Goal: Check status: Check status

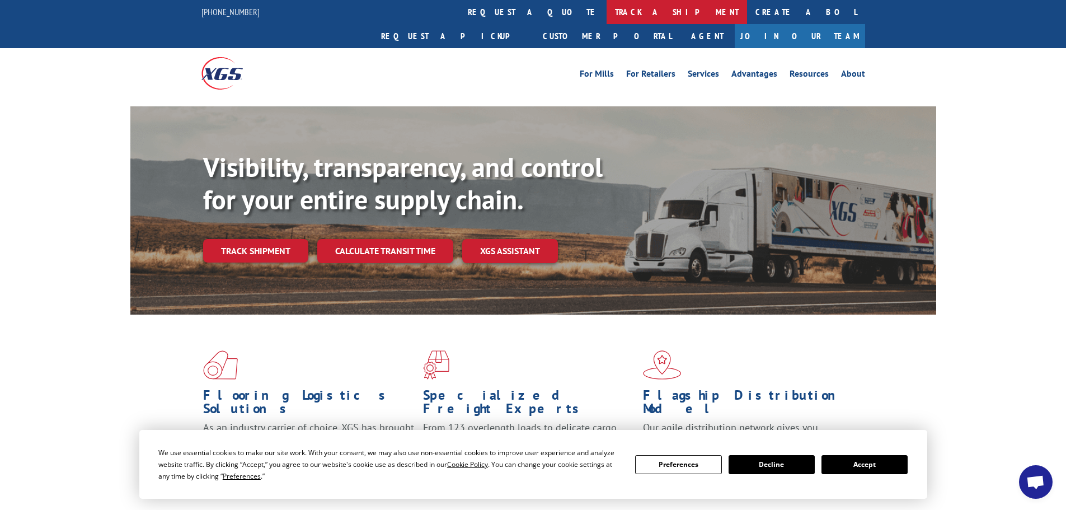
click at [607, 7] on link "track a shipment" at bounding box center [677, 12] width 140 height 24
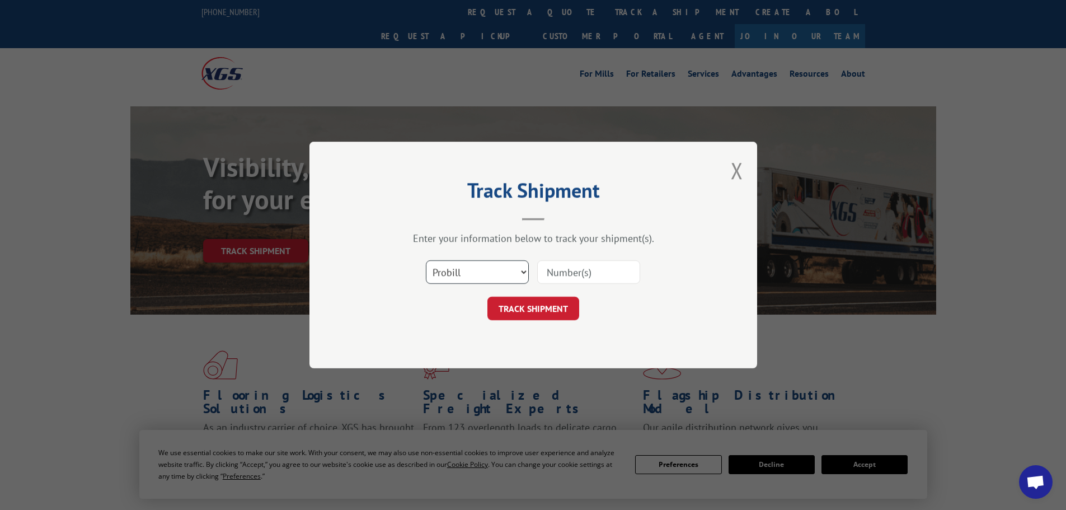
click at [465, 278] on select "Select category... Probill BOL PO" at bounding box center [477, 272] width 103 height 24
select select "bol"
click at [426, 260] on select "Select category... Probill BOL PO" at bounding box center [477, 272] width 103 height 24
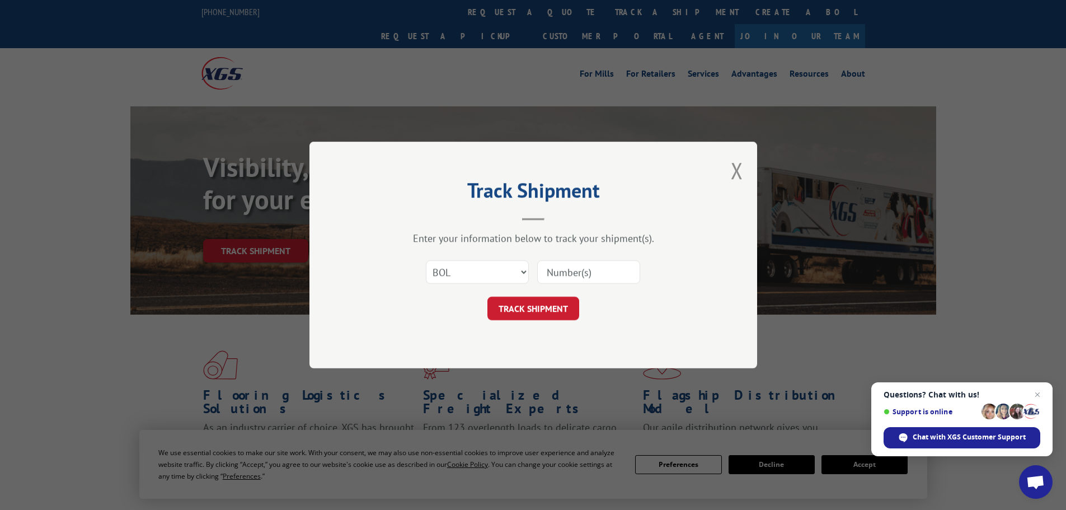
click at [552, 270] on input at bounding box center [588, 272] width 103 height 24
paste input "6013154"
type input "6013154"
click at [531, 312] on button "TRACK SHIPMENT" at bounding box center [534, 309] width 92 height 24
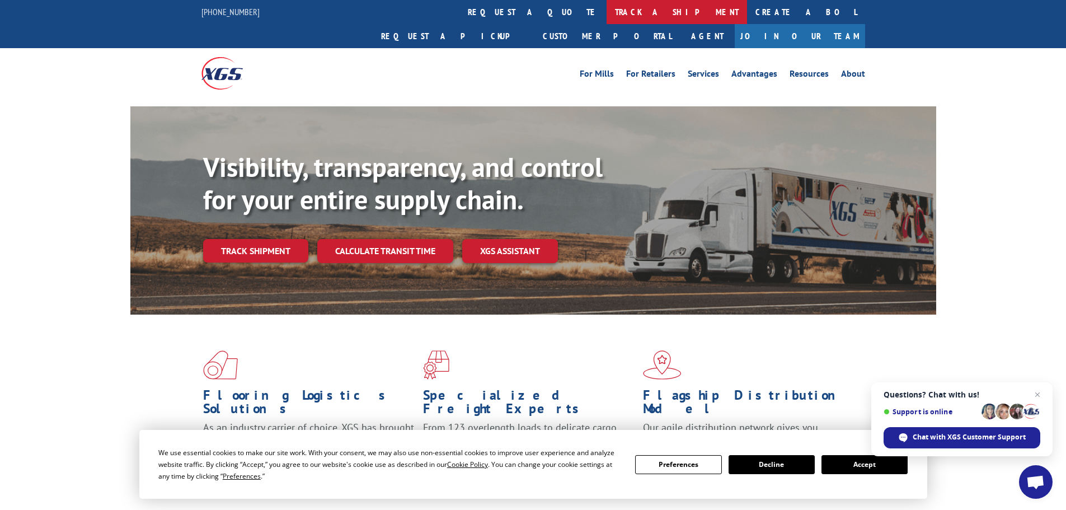
click at [607, 10] on link "track a shipment" at bounding box center [677, 12] width 140 height 24
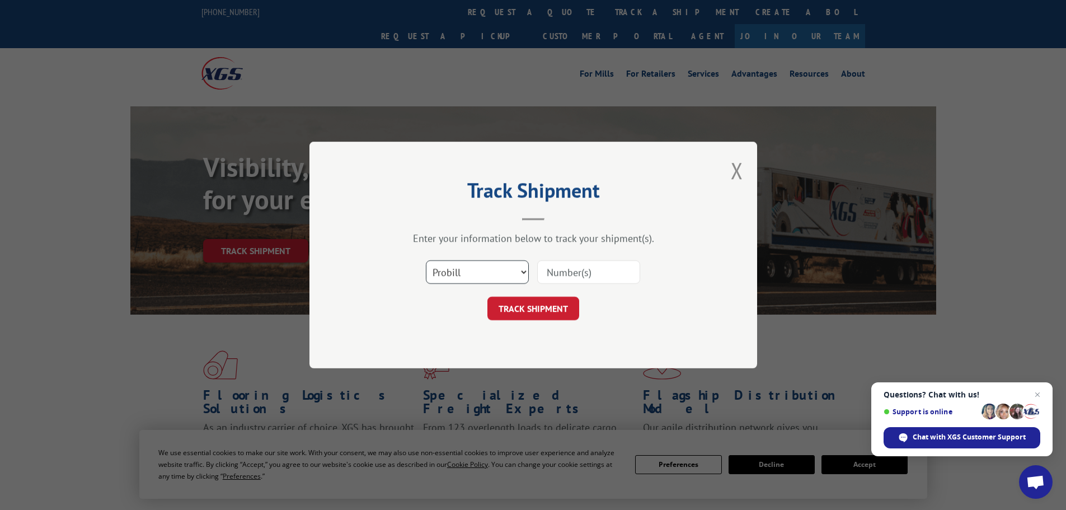
click at [469, 266] on select "Select category... Probill BOL PO" at bounding box center [477, 272] width 103 height 24
select select "bol"
click at [426, 260] on select "Select category... Probill BOL PO" at bounding box center [477, 272] width 103 height 24
click at [556, 270] on input at bounding box center [588, 272] width 103 height 24
paste input "5211828"
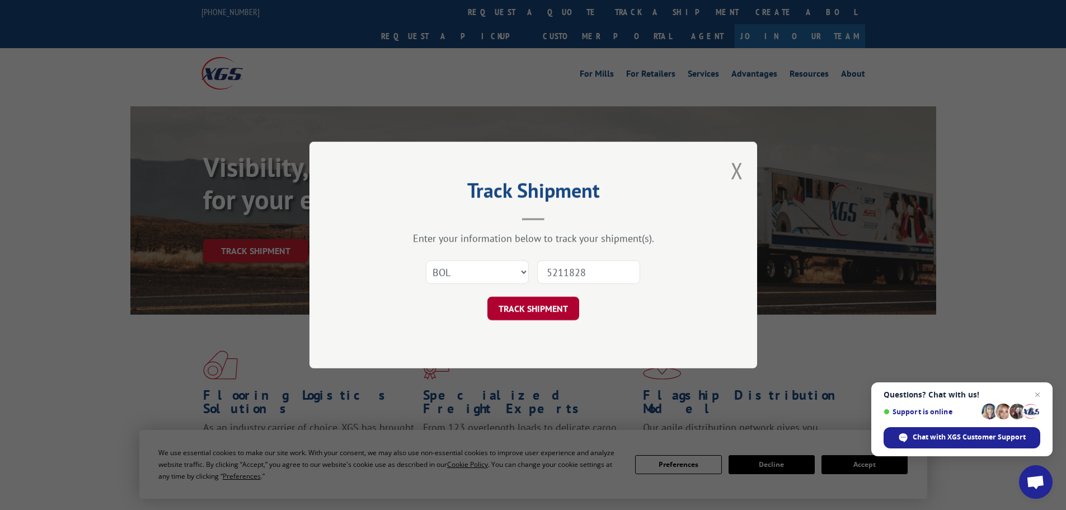
type input "5211828"
click at [531, 312] on button "TRACK SHIPMENT" at bounding box center [534, 309] width 92 height 24
